Goal: Information Seeking & Learning: Find specific fact

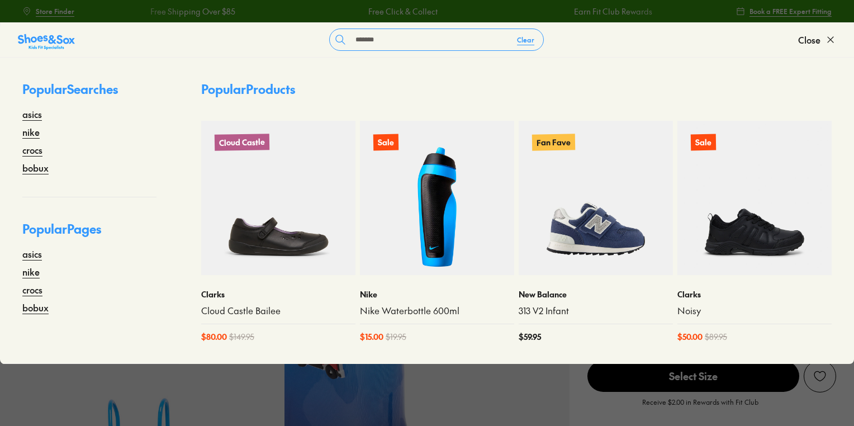
select select "*"
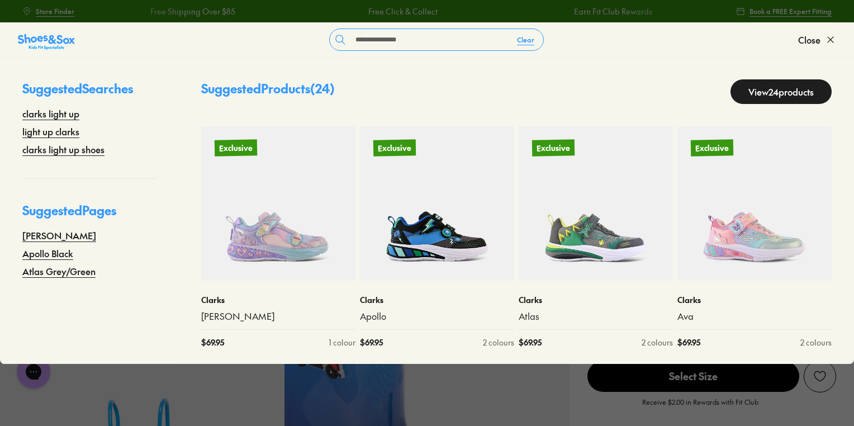
type input "**********"
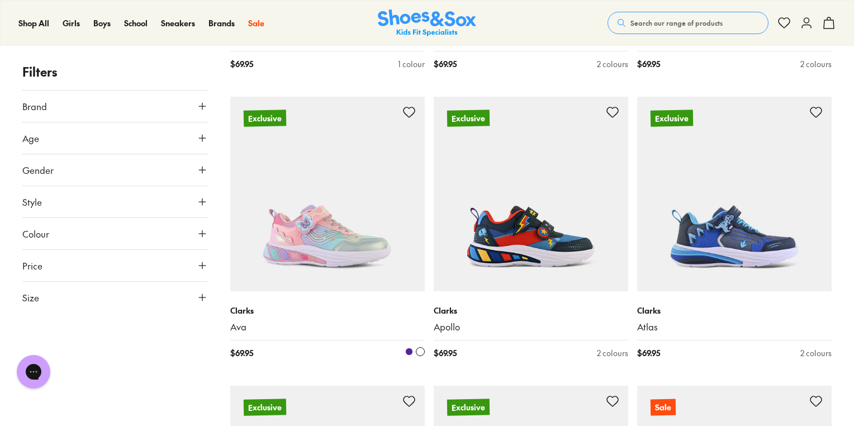
scroll to position [402, 0]
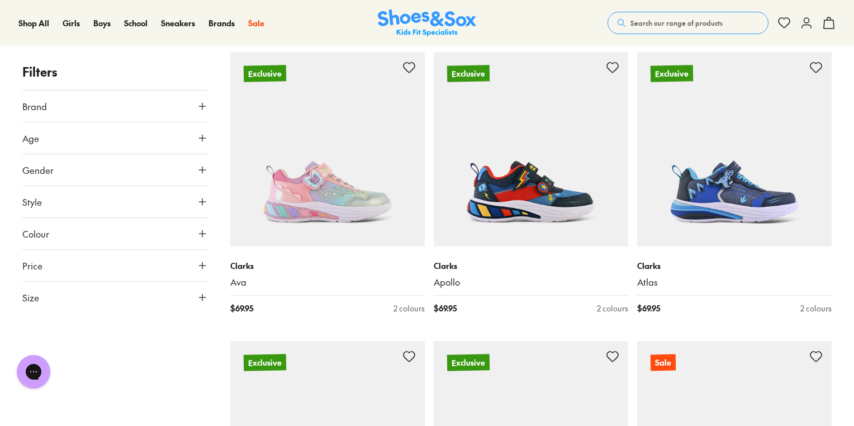
click at [701, 26] on span "Search our range of products" at bounding box center [676, 23] width 92 height 10
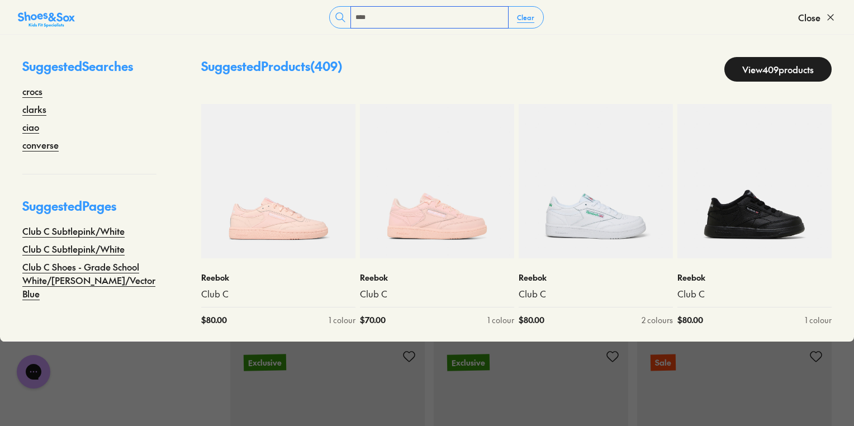
type input "****"
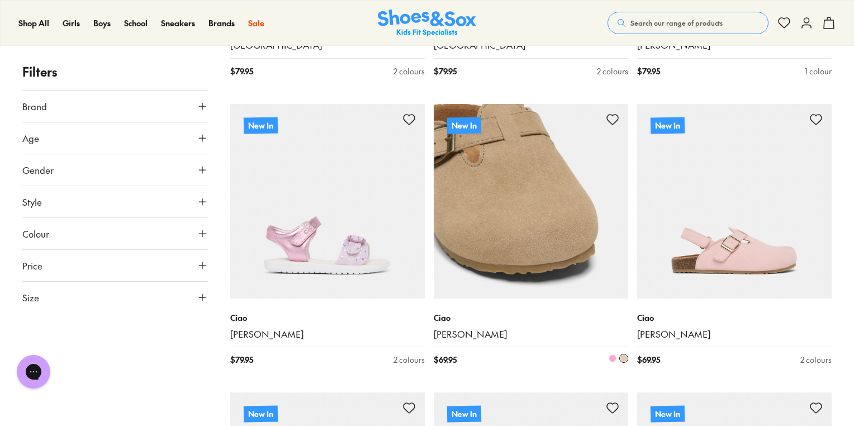
scroll to position [1787, 0]
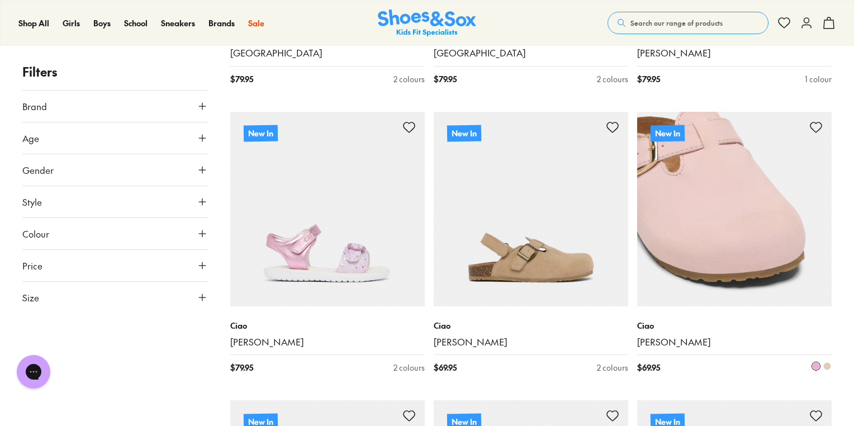
click at [677, 347] on link "[PERSON_NAME]" at bounding box center [734, 342] width 195 height 12
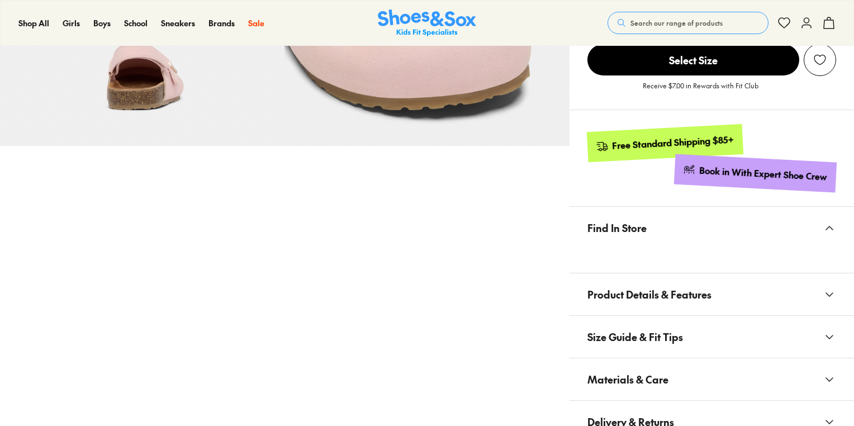
click at [636, 305] on span "Product Details & Features" at bounding box center [649, 294] width 124 height 33
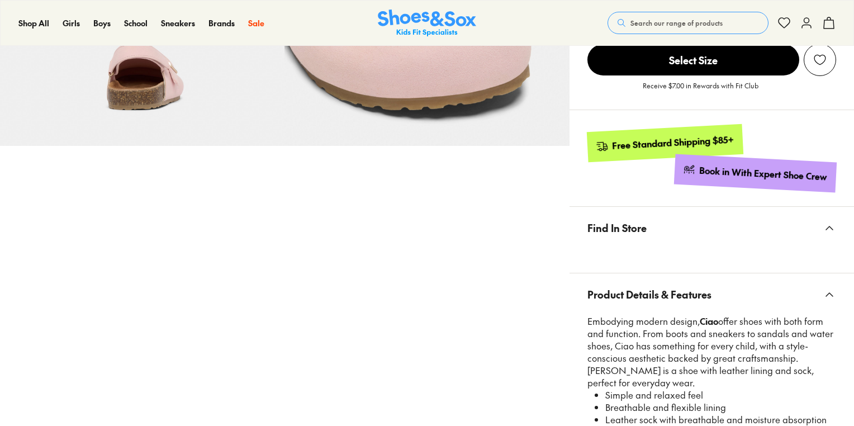
scroll to position [611, 0]
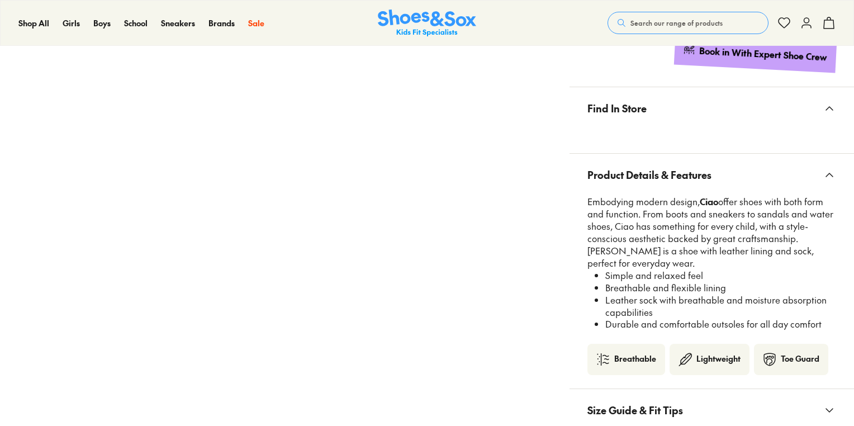
select select "*"
click at [654, 158] on span "Product Details & Features" at bounding box center [649, 174] width 124 height 33
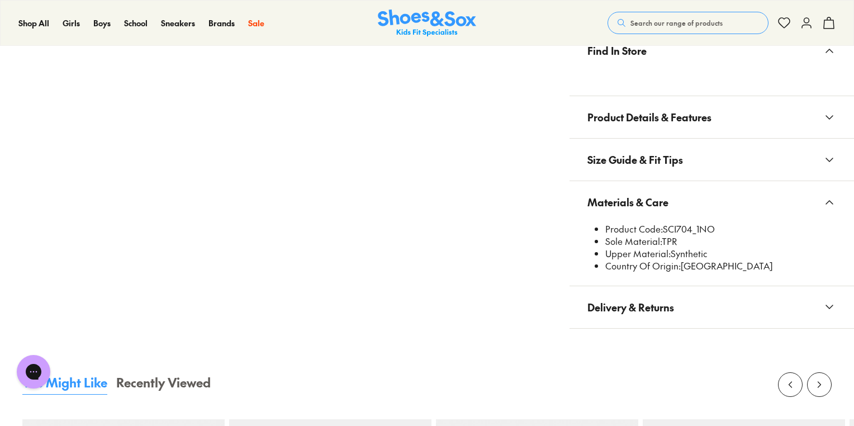
scroll to position [0, 0]
drag, startPoint x: 665, startPoint y: 227, endPoint x: 691, endPoint y: 231, distance: 26.0
click at [691, 231] on li "Product Code: SCI704_1NO" at bounding box center [720, 229] width 231 height 12
copy li "SCI704"
